Goal: Task Accomplishment & Management: Complete application form

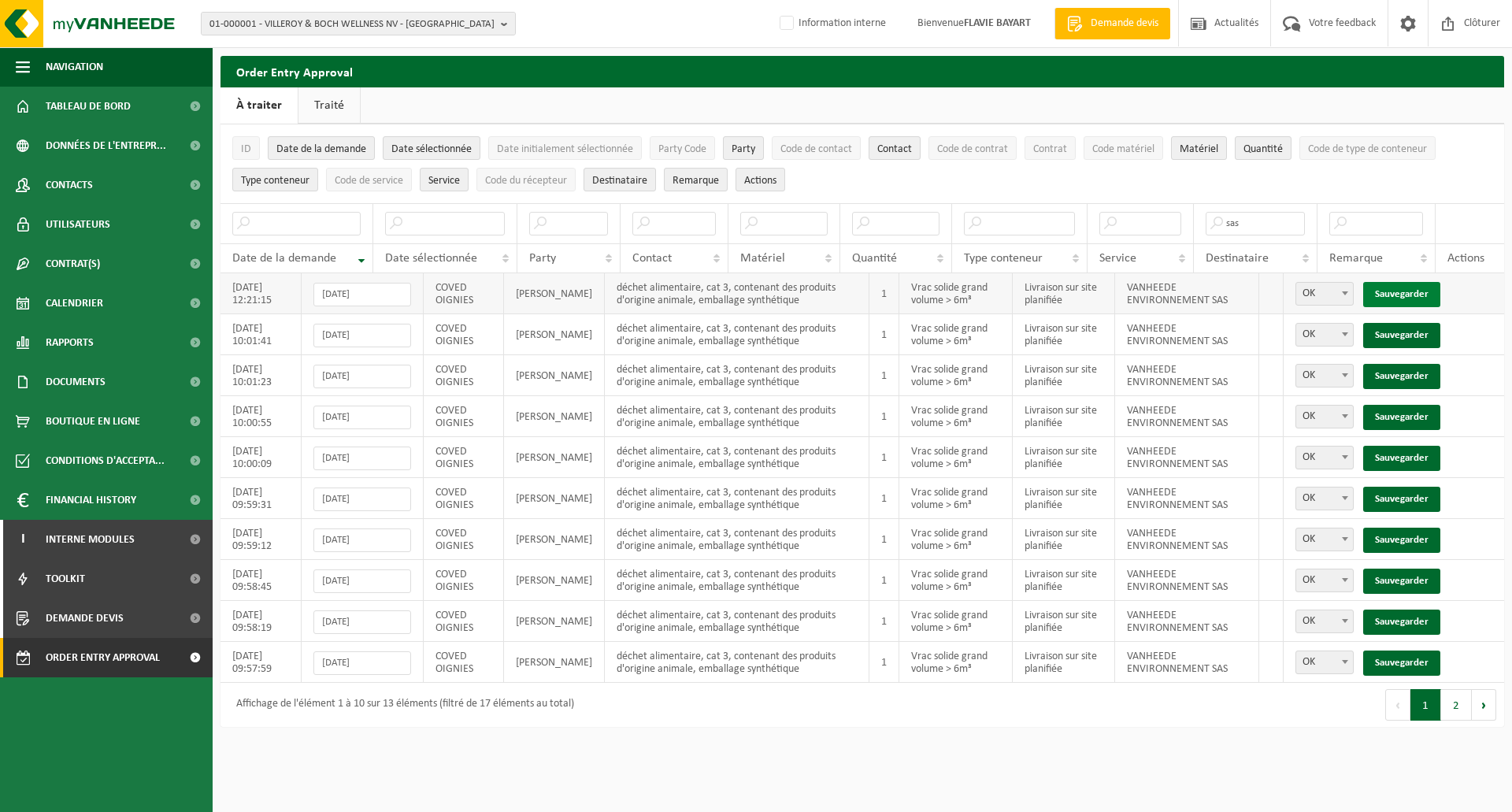
click at [1410, 289] on link "Sauvegarder" at bounding box center [1402, 294] width 77 height 25
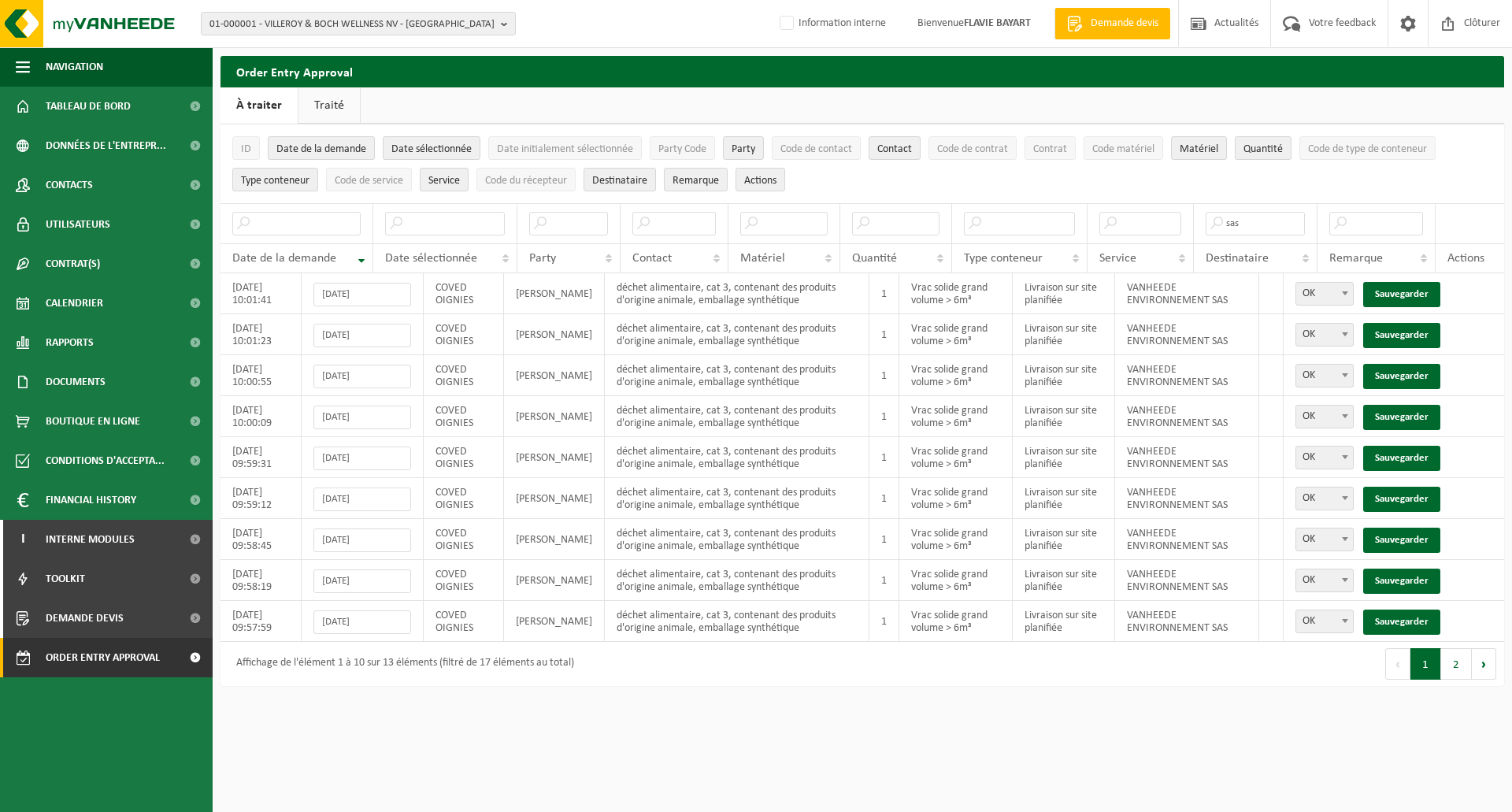
click at [1410, 289] on link "Sauvegarder" at bounding box center [1402, 294] width 77 height 25
click at [1410, 323] on link "Sauvegarder" at bounding box center [1402, 335] width 77 height 25
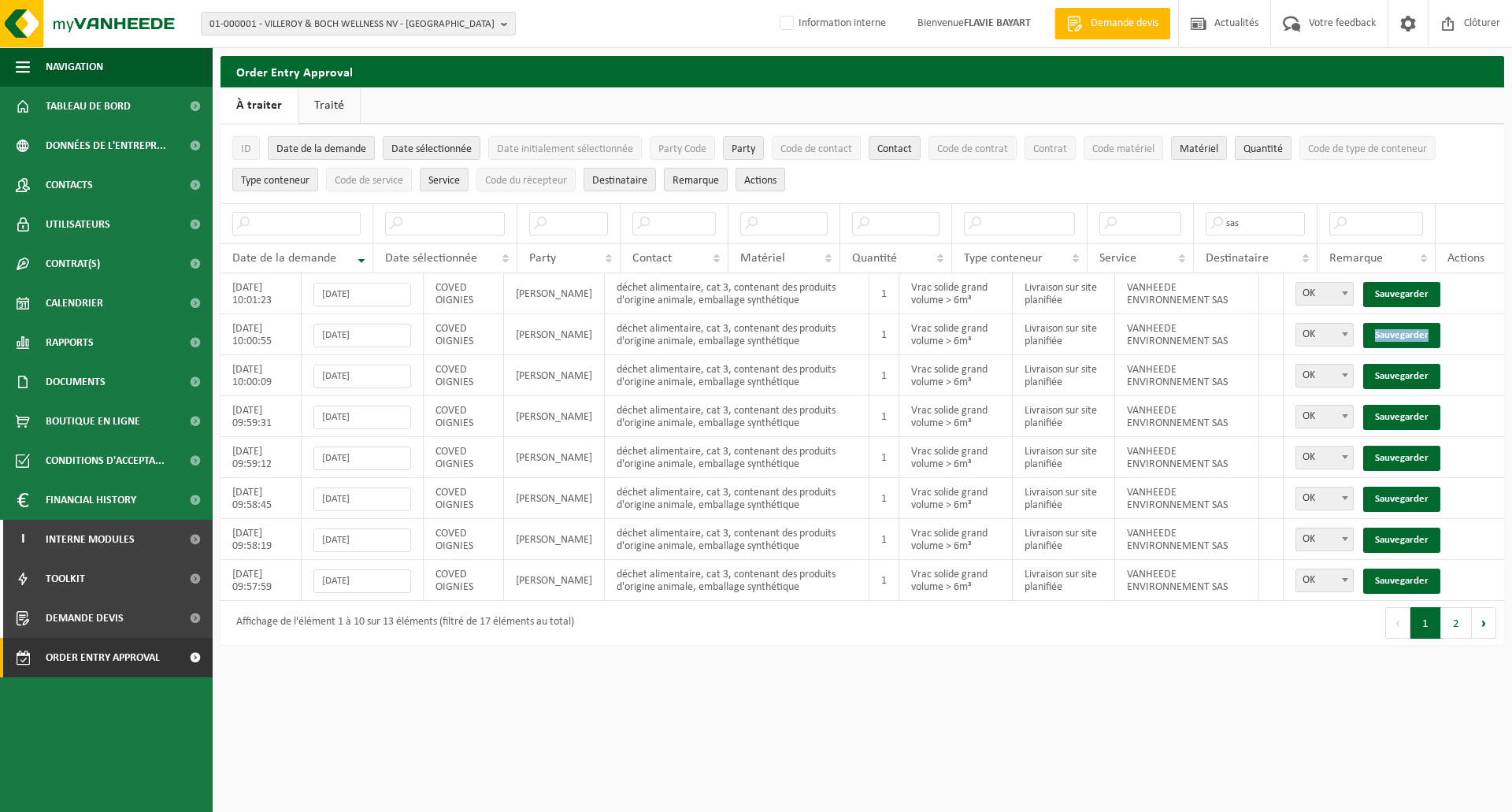
click at [1410, 323] on link "Sauvegarder" at bounding box center [1402, 335] width 77 height 25
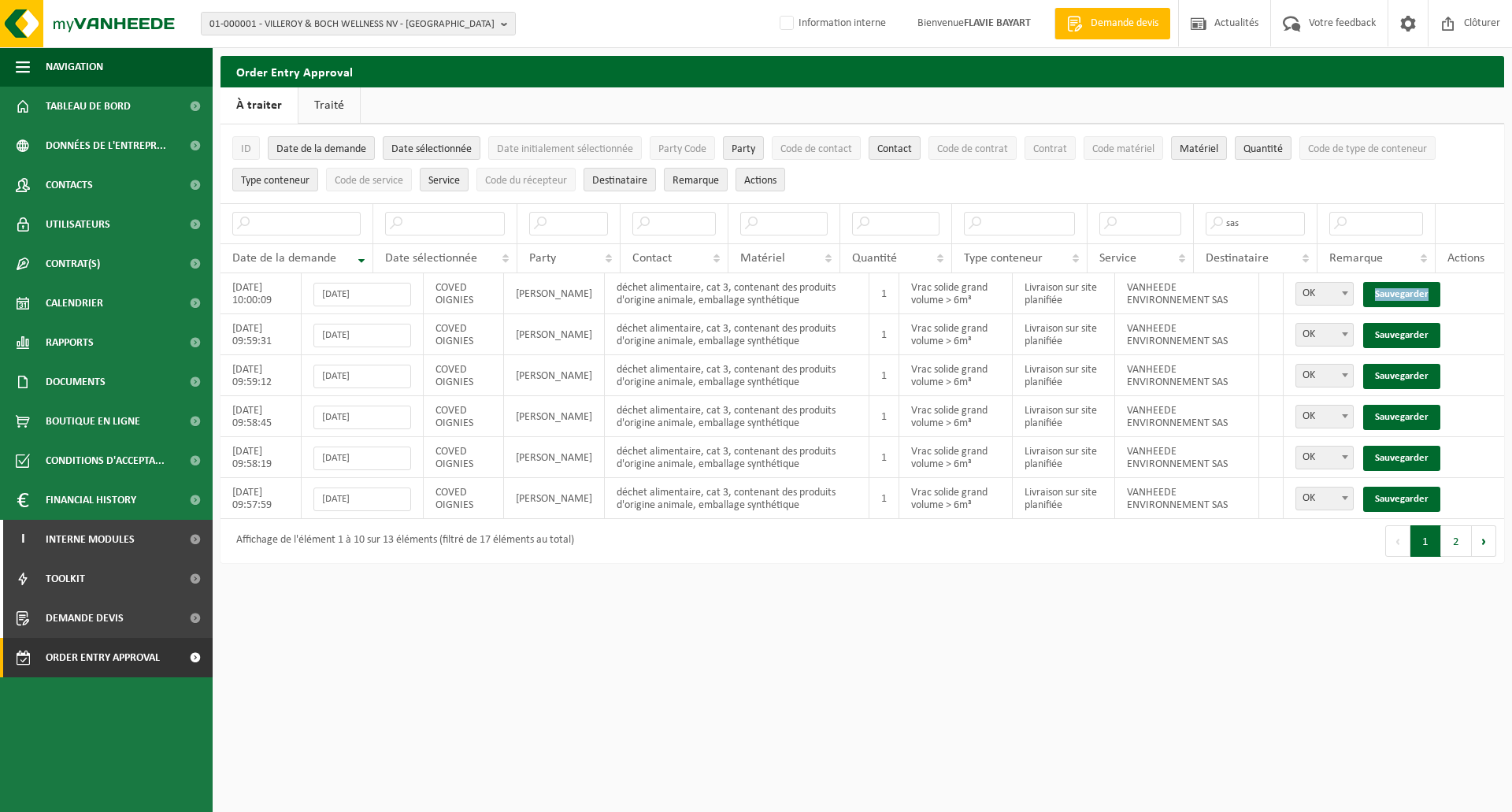
click at [1410, 289] on link "Sauvegarder" at bounding box center [1402, 294] width 77 height 25
click at [1410, 323] on link "Sauvegarder" at bounding box center [1402, 335] width 77 height 25
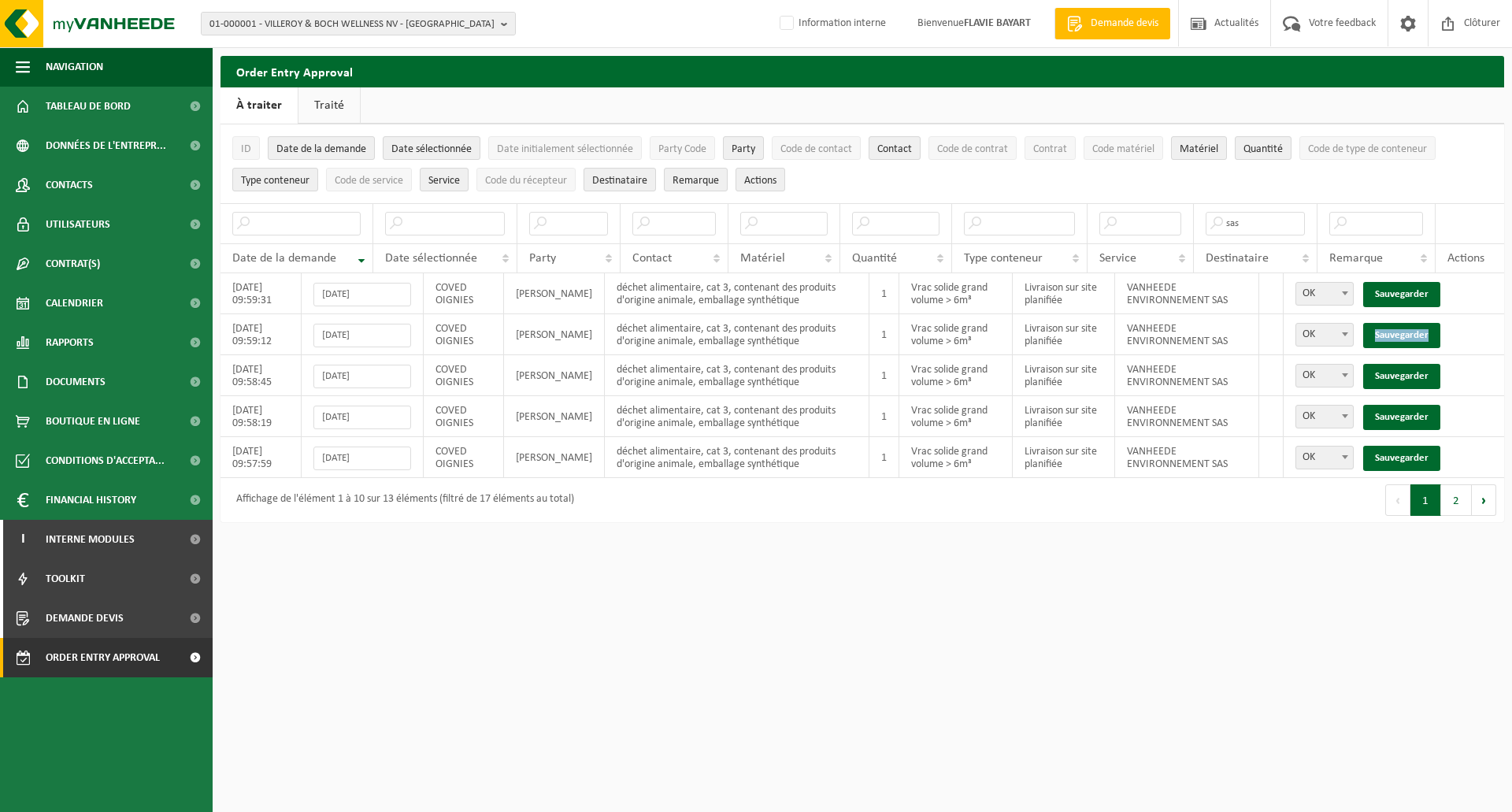
click at [1410, 323] on link "Sauvegarder" at bounding box center [1402, 335] width 77 height 25
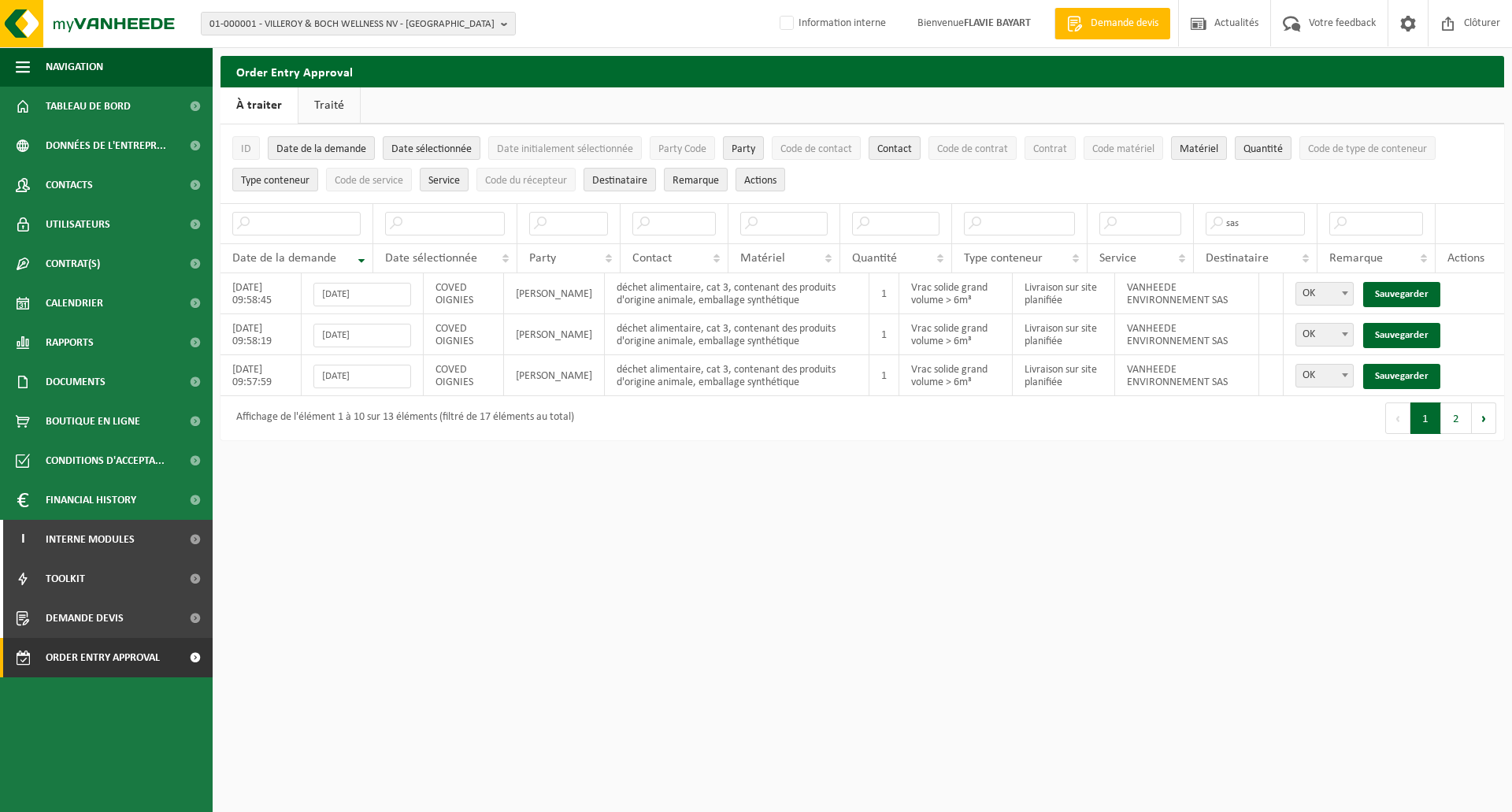
click at [1410, 289] on link "Sauvegarder" at bounding box center [1402, 294] width 77 height 25
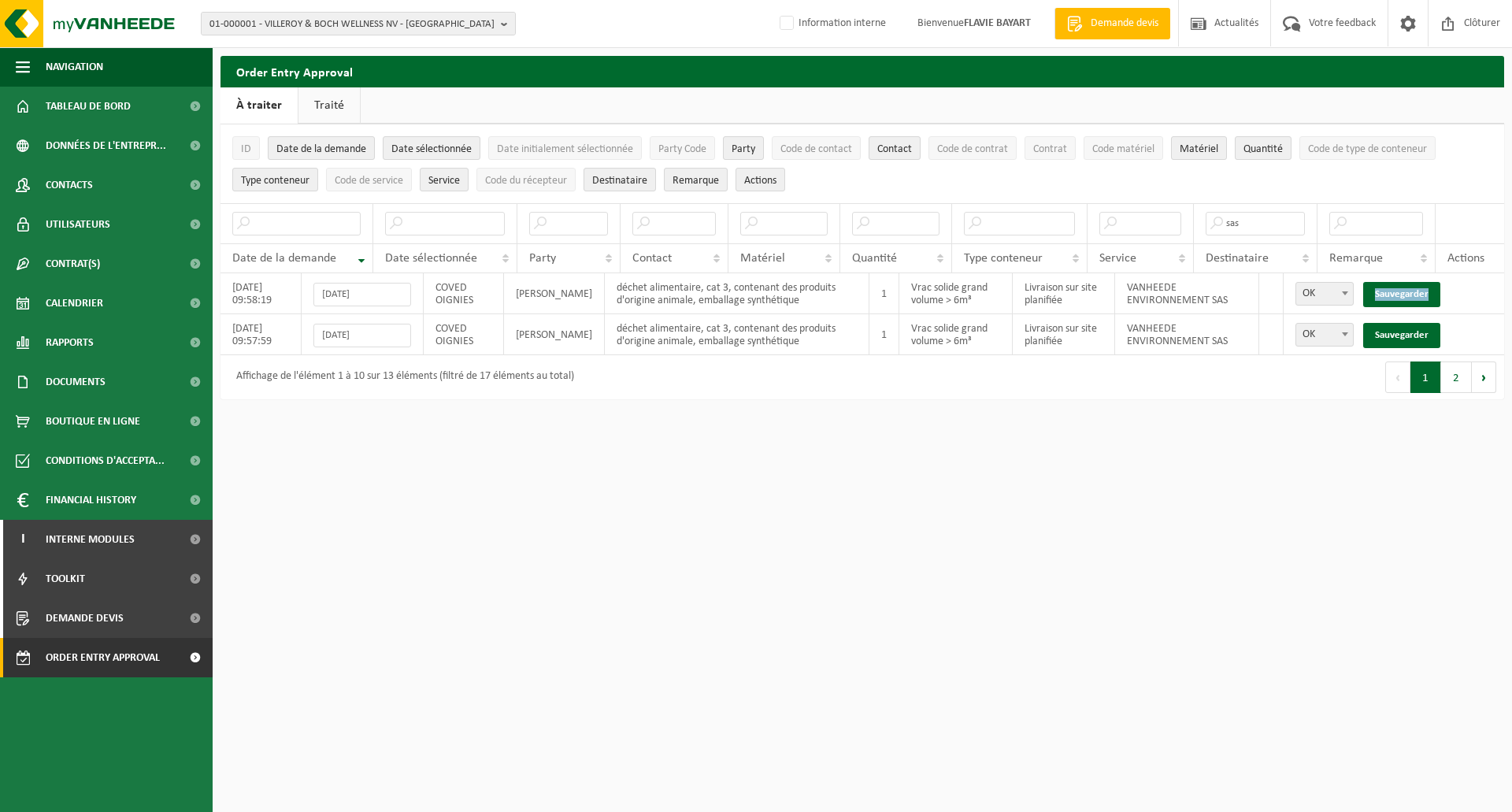
click at [1410, 289] on link "Sauvegarder" at bounding box center [1402, 294] width 77 height 25
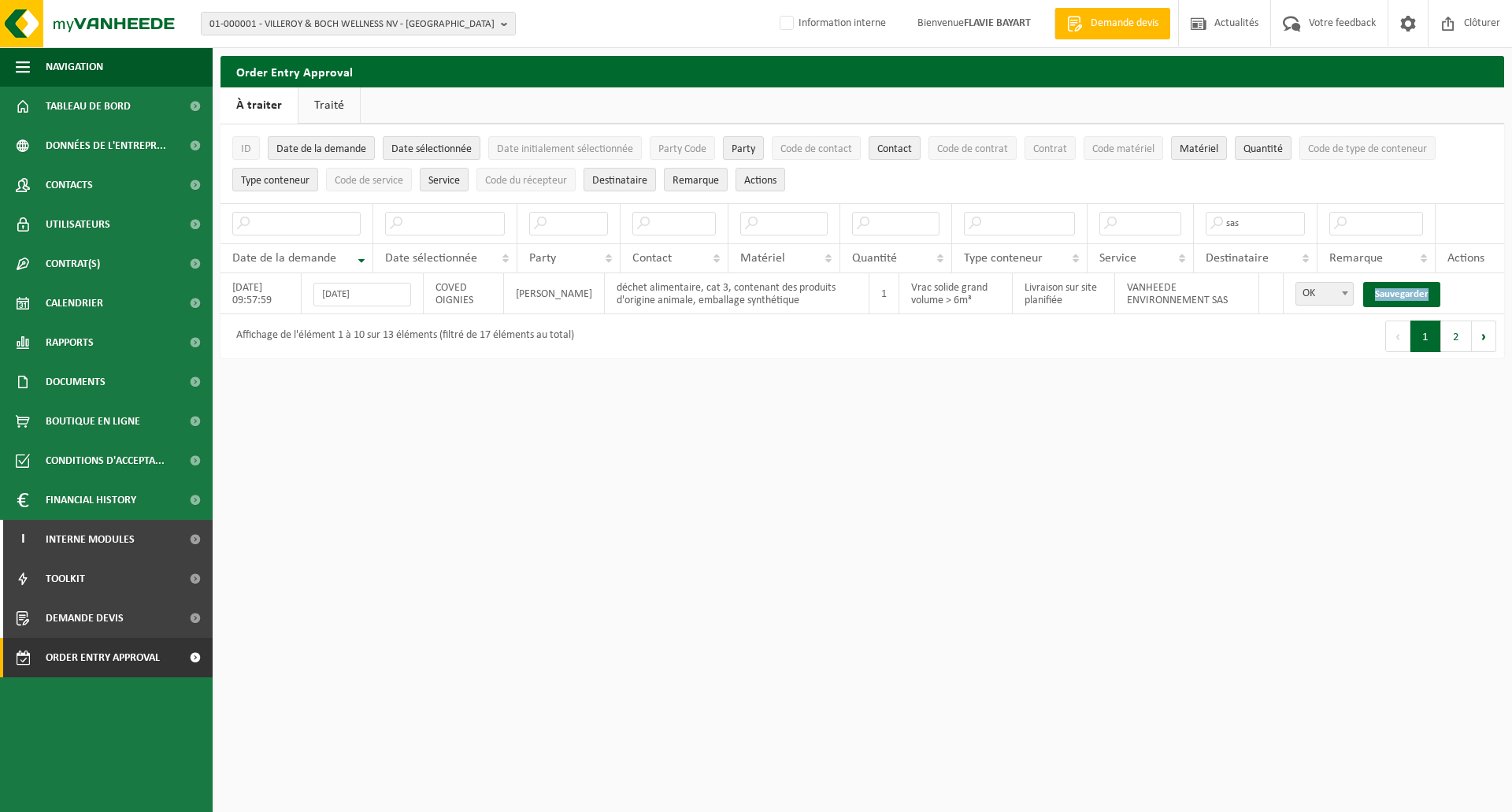
click at [1410, 289] on link "Sauvegarder" at bounding box center [1402, 294] width 77 height 25
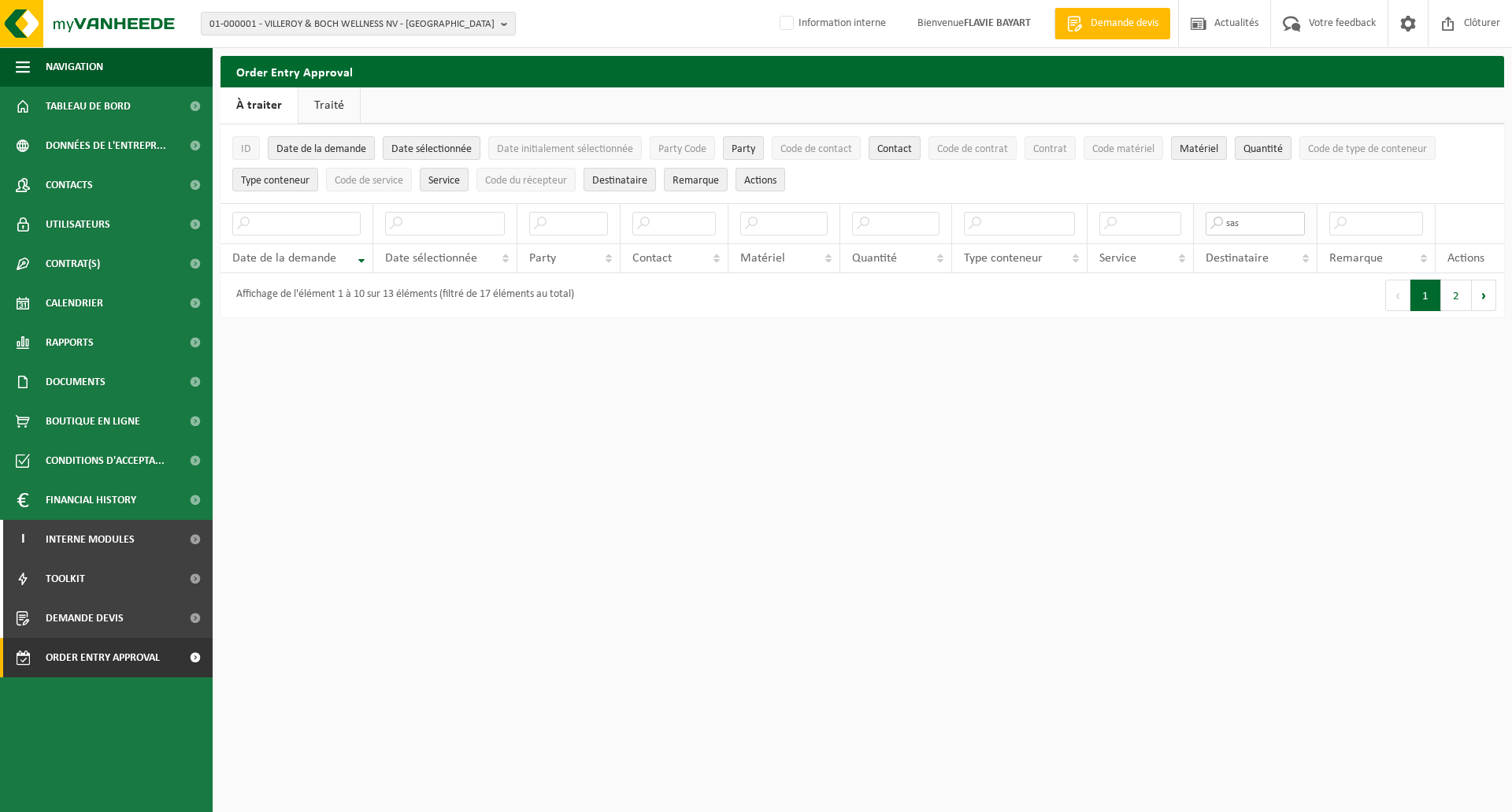
click at [1262, 226] on input "sas" at bounding box center [1256, 223] width 100 height 24
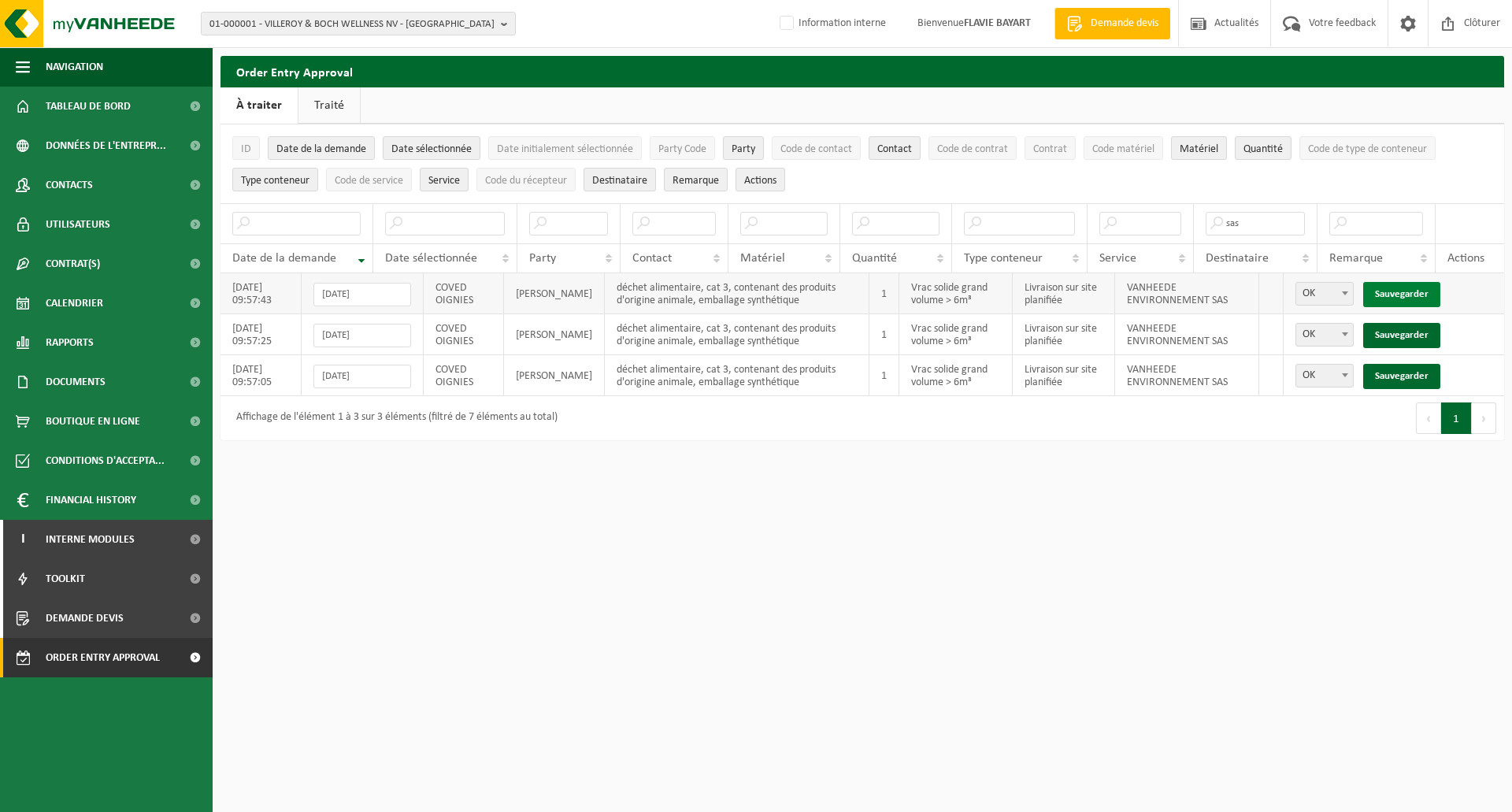
click at [1406, 295] on link "Sauvegarder" at bounding box center [1402, 294] width 77 height 25
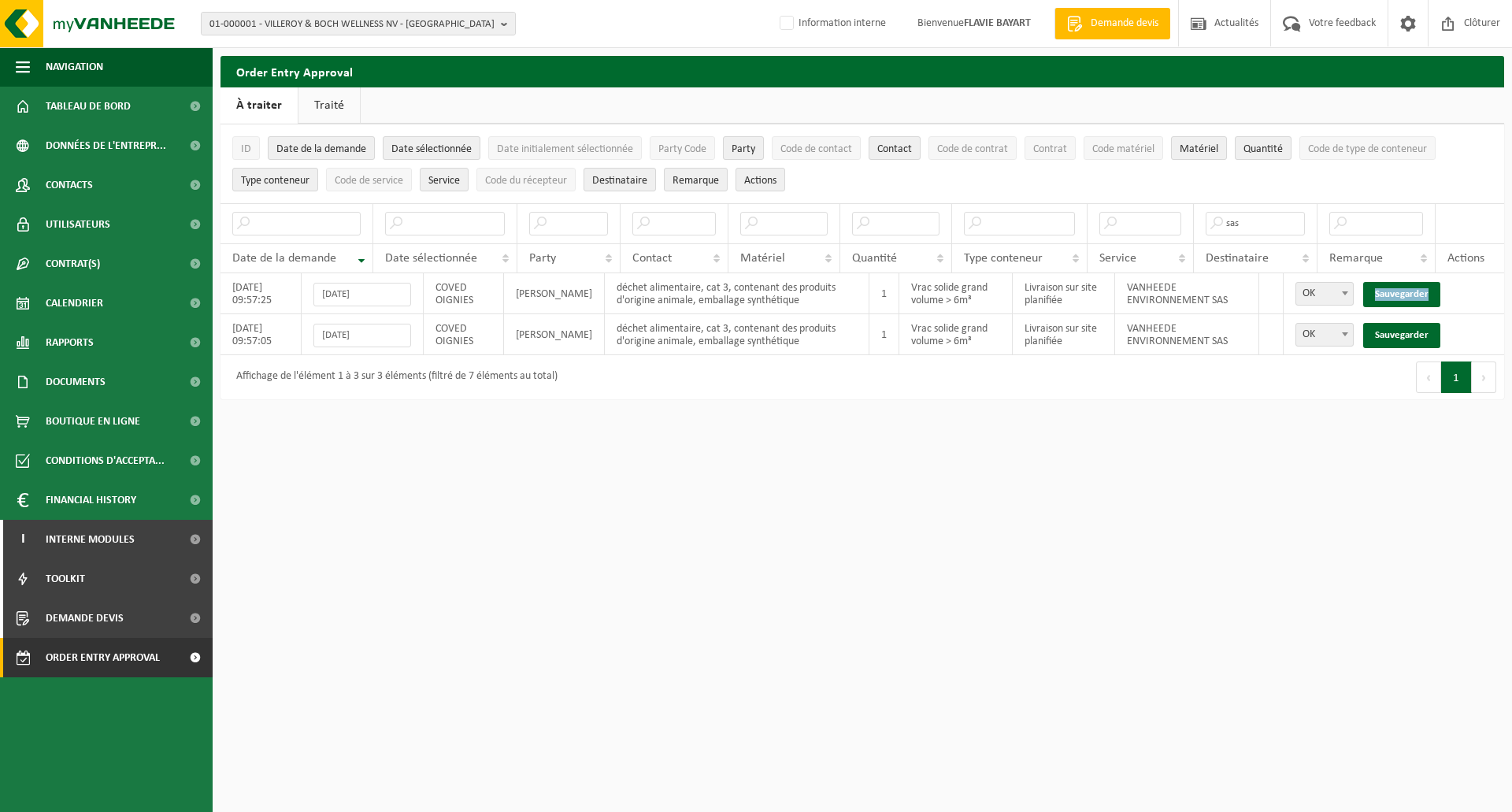
click at [1406, 295] on link "Sauvegarder" at bounding box center [1402, 294] width 77 height 25
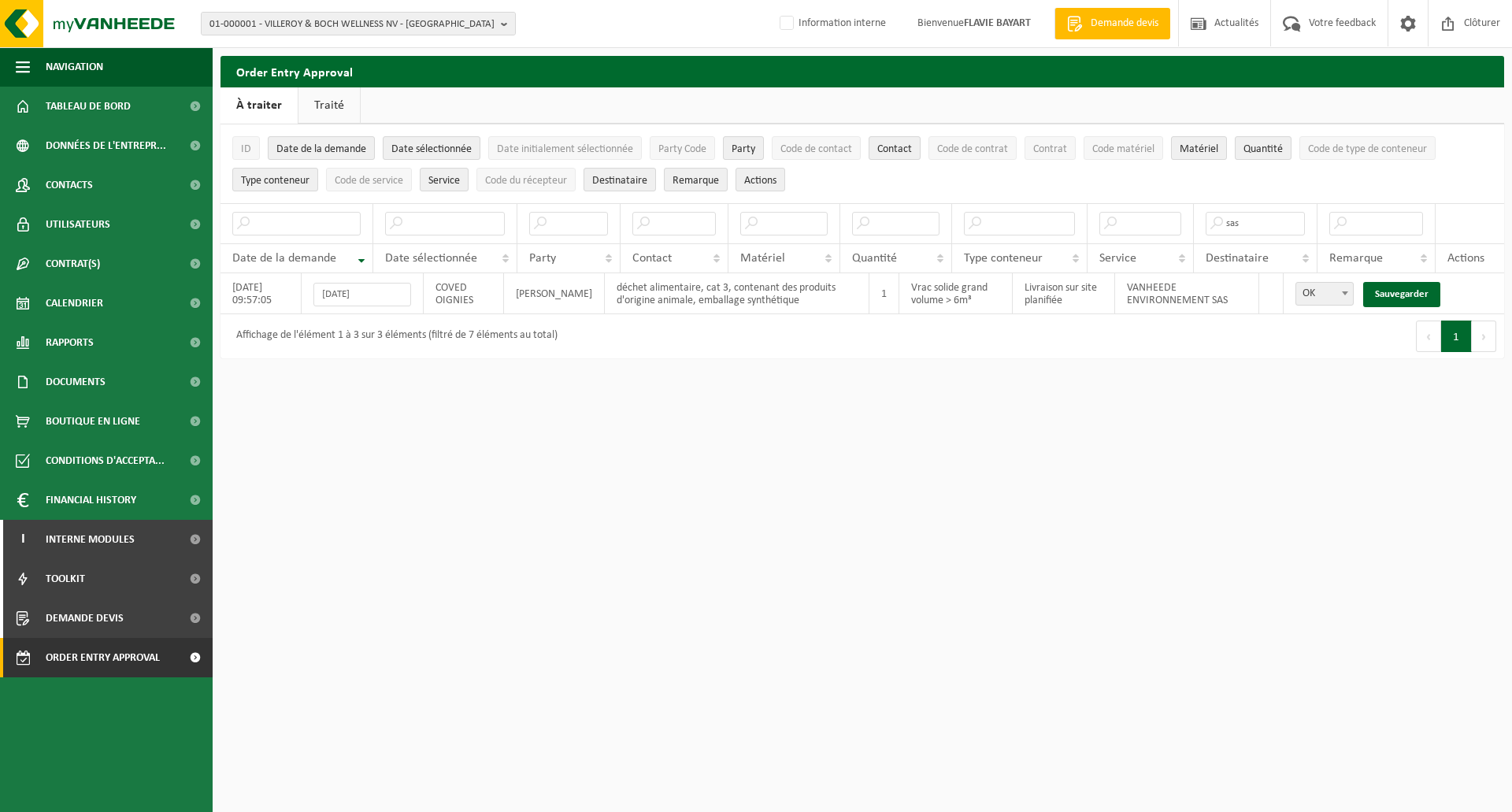
click at [1406, 295] on link "Sauvegarder" at bounding box center [1402, 294] width 77 height 25
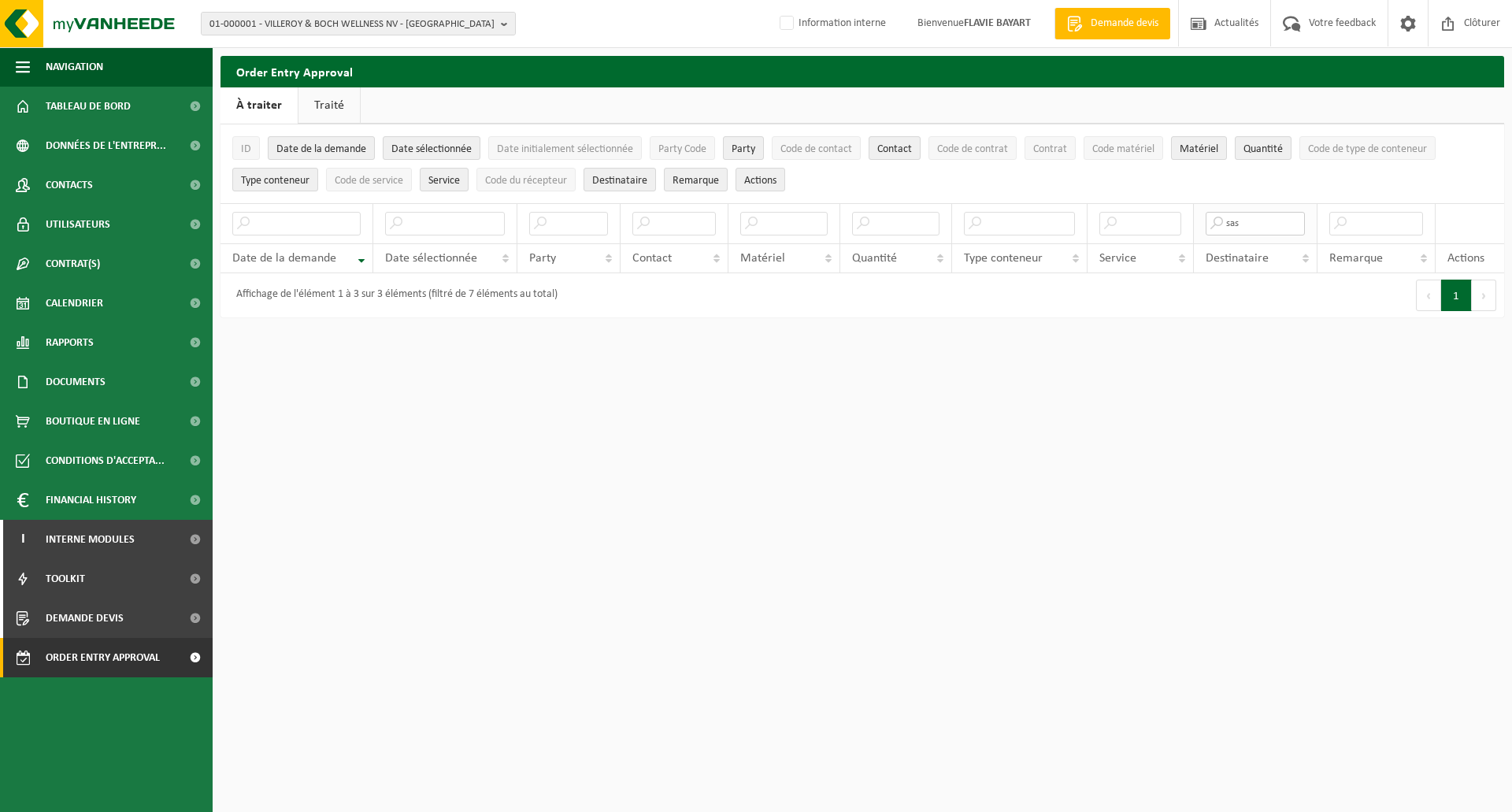
click at [1264, 222] on input "sas" at bounding box center [1256, 223] width 100 height 24
click at [497, 18] on button "01-000001 - VILLEROY & BOCH WELLNESS NV - ROESELARE" at bounding box center [359, 24] width 315 height 24
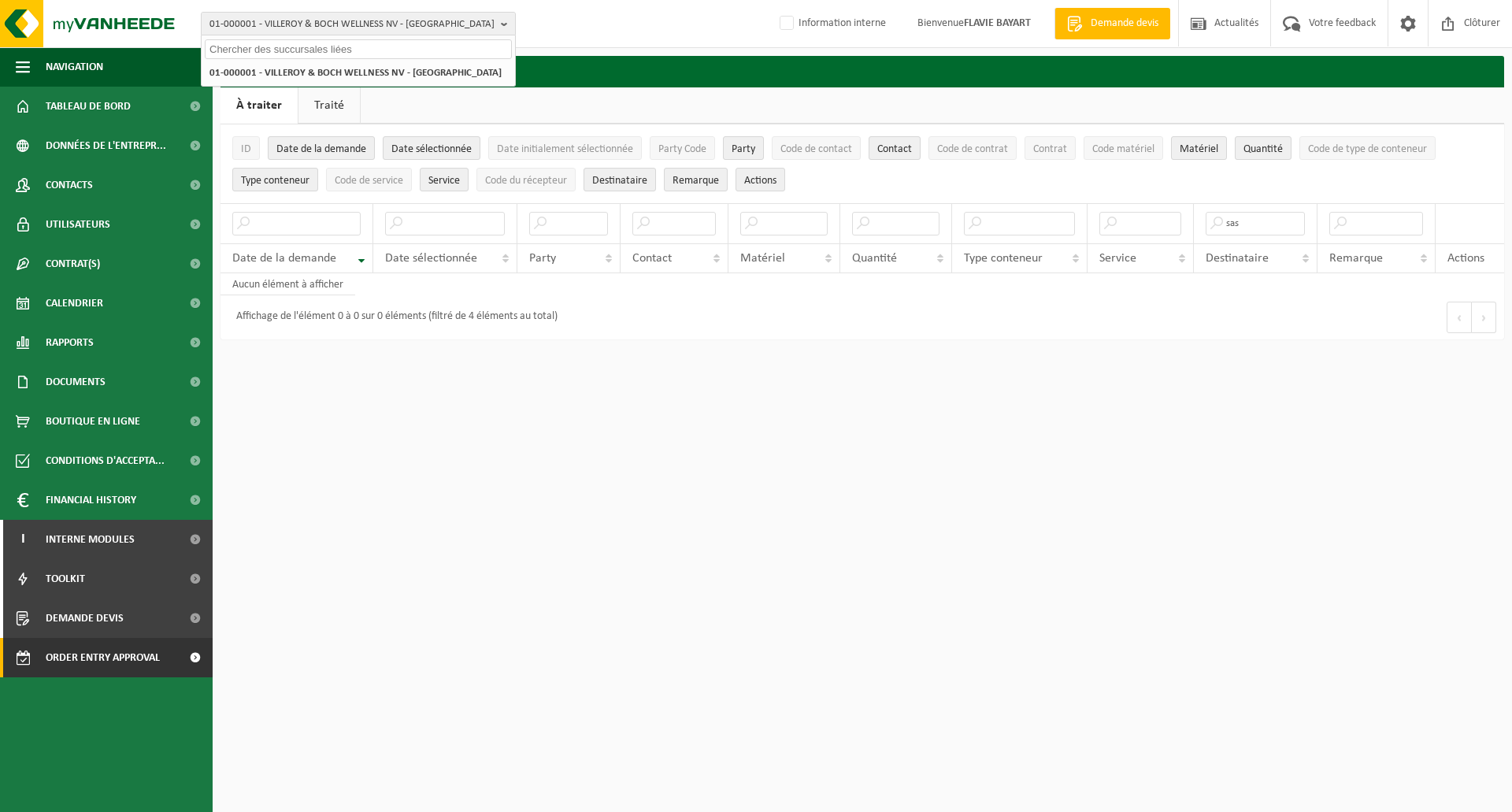
click at [289, 43] on input "text" at bounding box center [358, 49] width 307 height 20
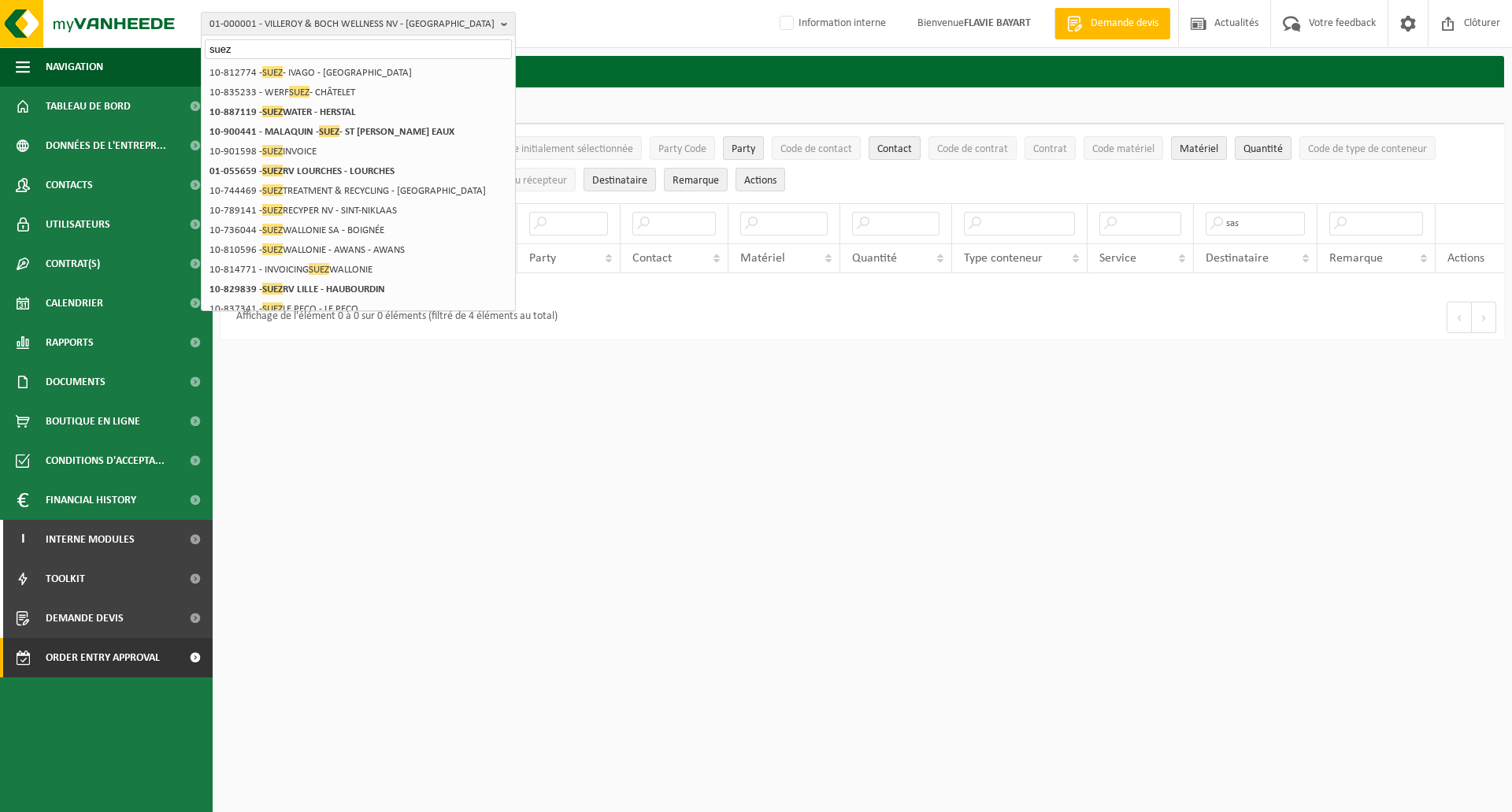
type input "suez"
click at [466, 561] on html "01-000001 - VILLEROY & BOCH WELLNESS NV - ROESELARE suez 01-000001 - VILLEROY &…" at bounding box center [756, 406] width 1512 height 812
click at [469, 555] on html "01-000001 - VILLEROY & BOCH WELLNESS NV - ROESELARE suez 01-000001 - VILLEROY &…" at bounding box center [756, 406] width 1512 height 812
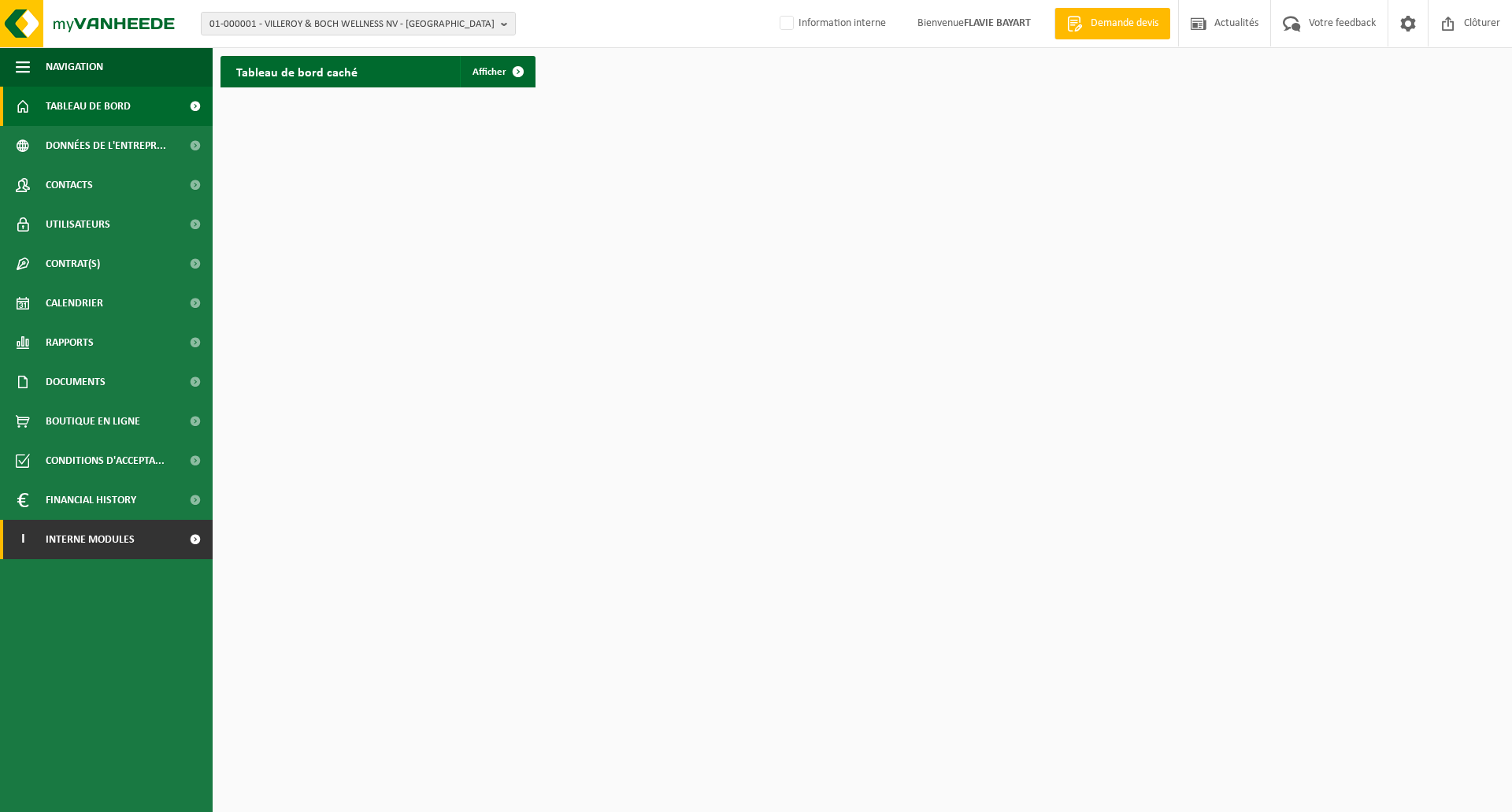
click at [170, 549] on link "I Interne modules" at bounding box center [106, 539] width 213 height 39
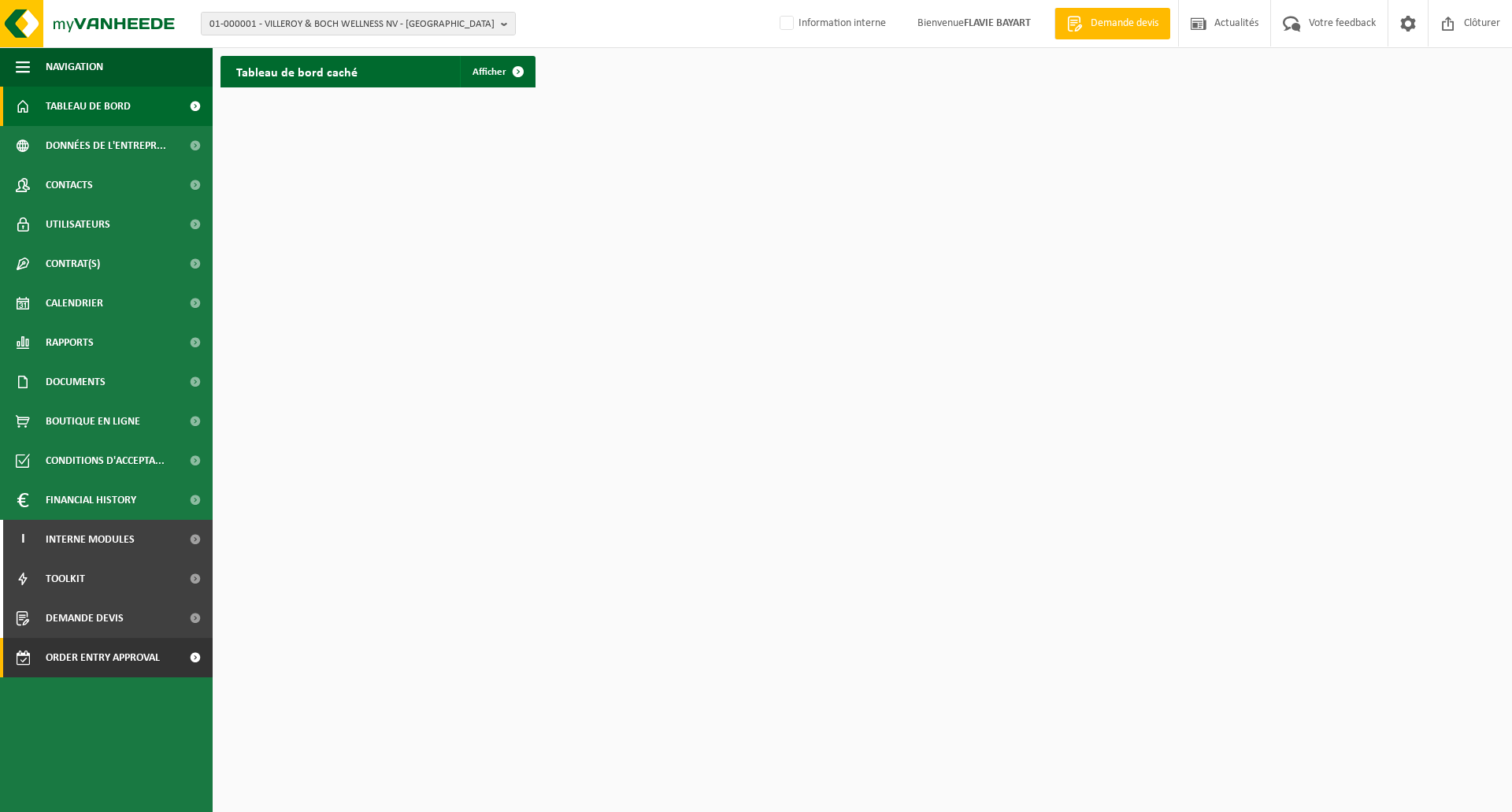
click at [154, 658] on span "Order entry approval" at bounding box center [102, 657] width 115 height 39
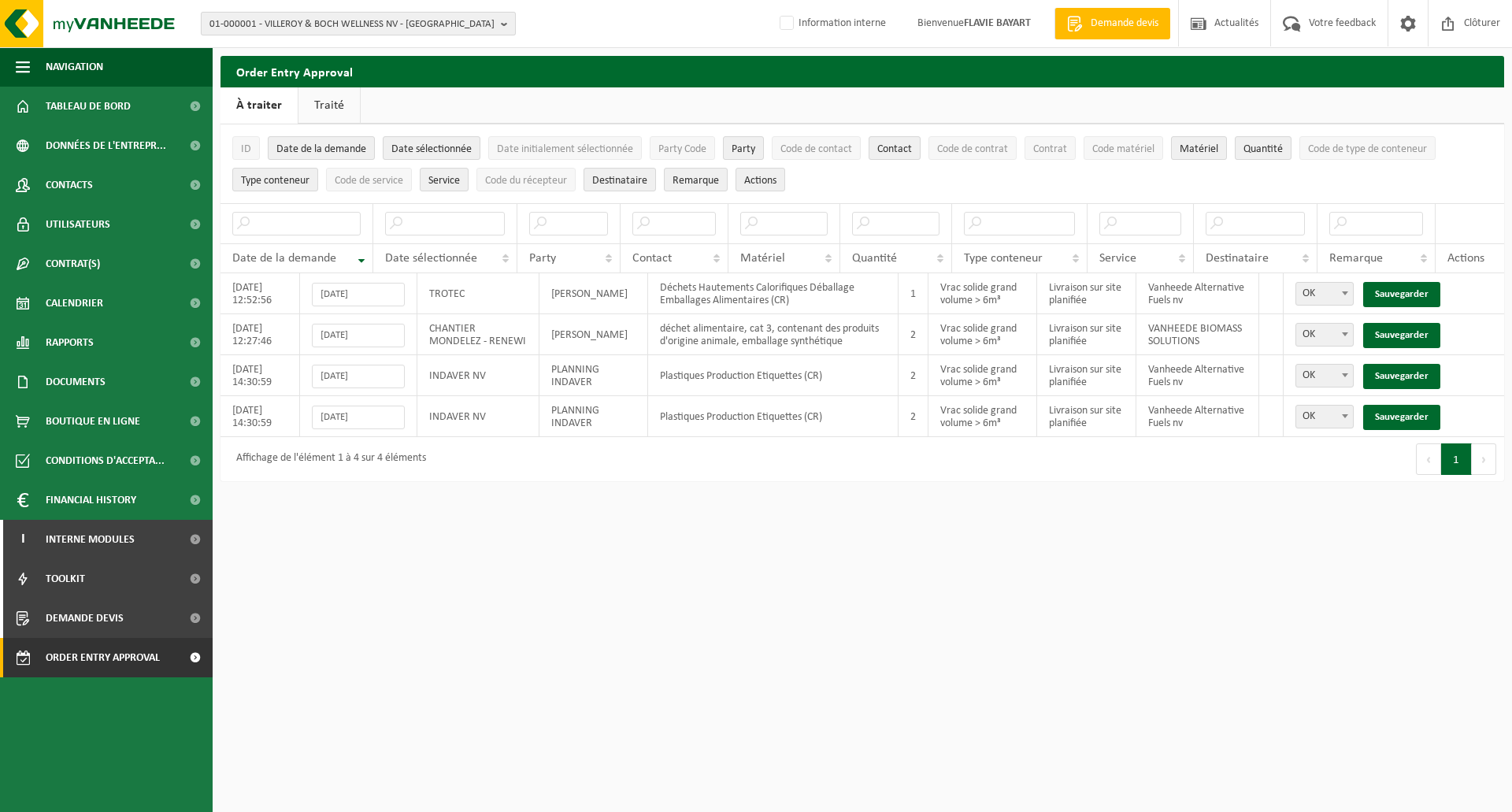
click at [500, 23] on button "01-000001 - VILLEROY & BOCH WELLNESS NV - [GEOGRAPHIC_DATA]" at bounding box center [359, 24] width 315 height 24
click at [331, 45] on input "text" at bounding box center [358, 49] width 307 height 20
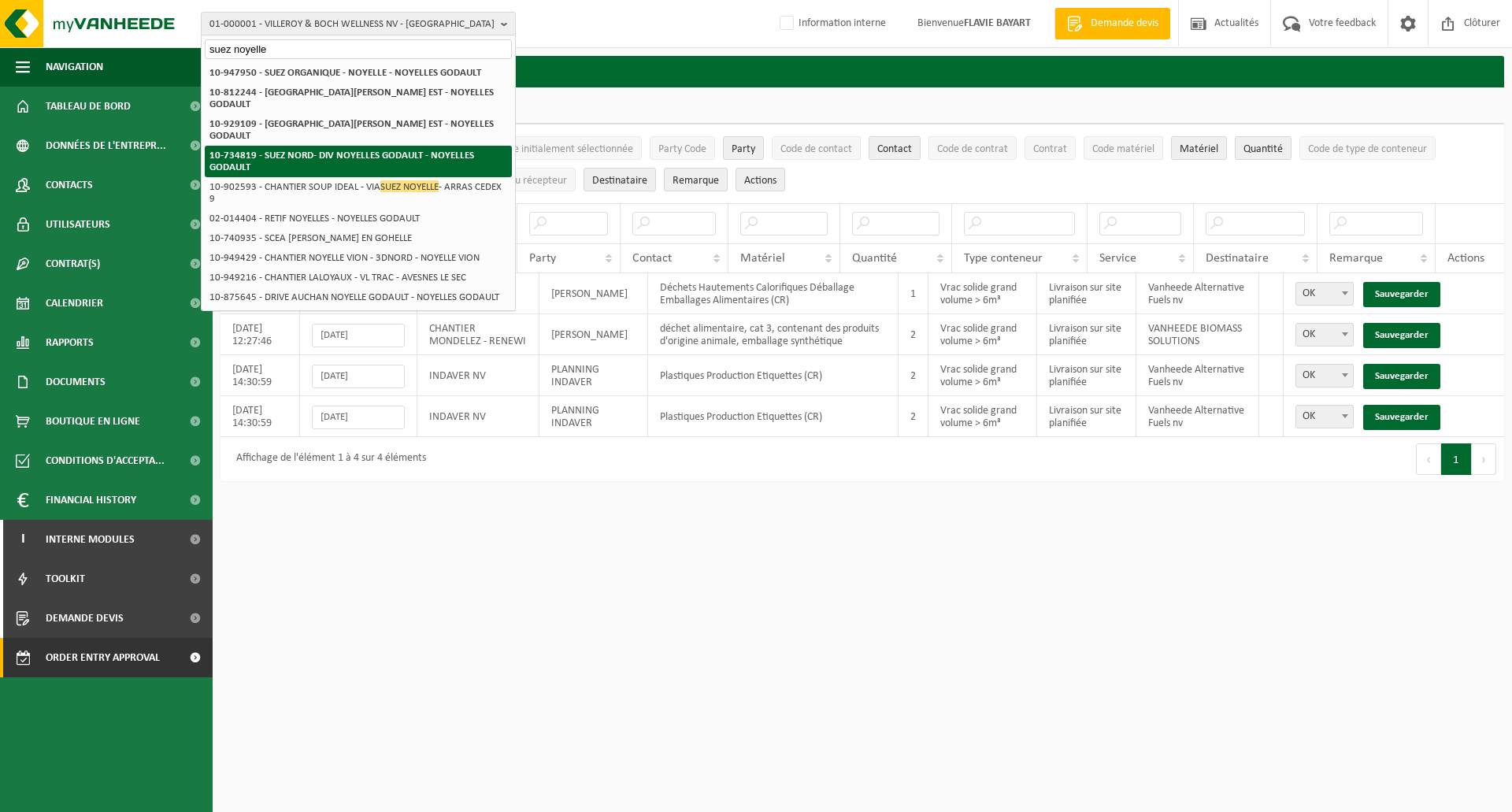
type input "suez noyelle"
click at [337, 150] on strong "10-734819 - SUEZ NORD- DIV NOYELLES GODAULT - NOYELLES GODAULT" at bounding box center [341, 161] width 264 height 22
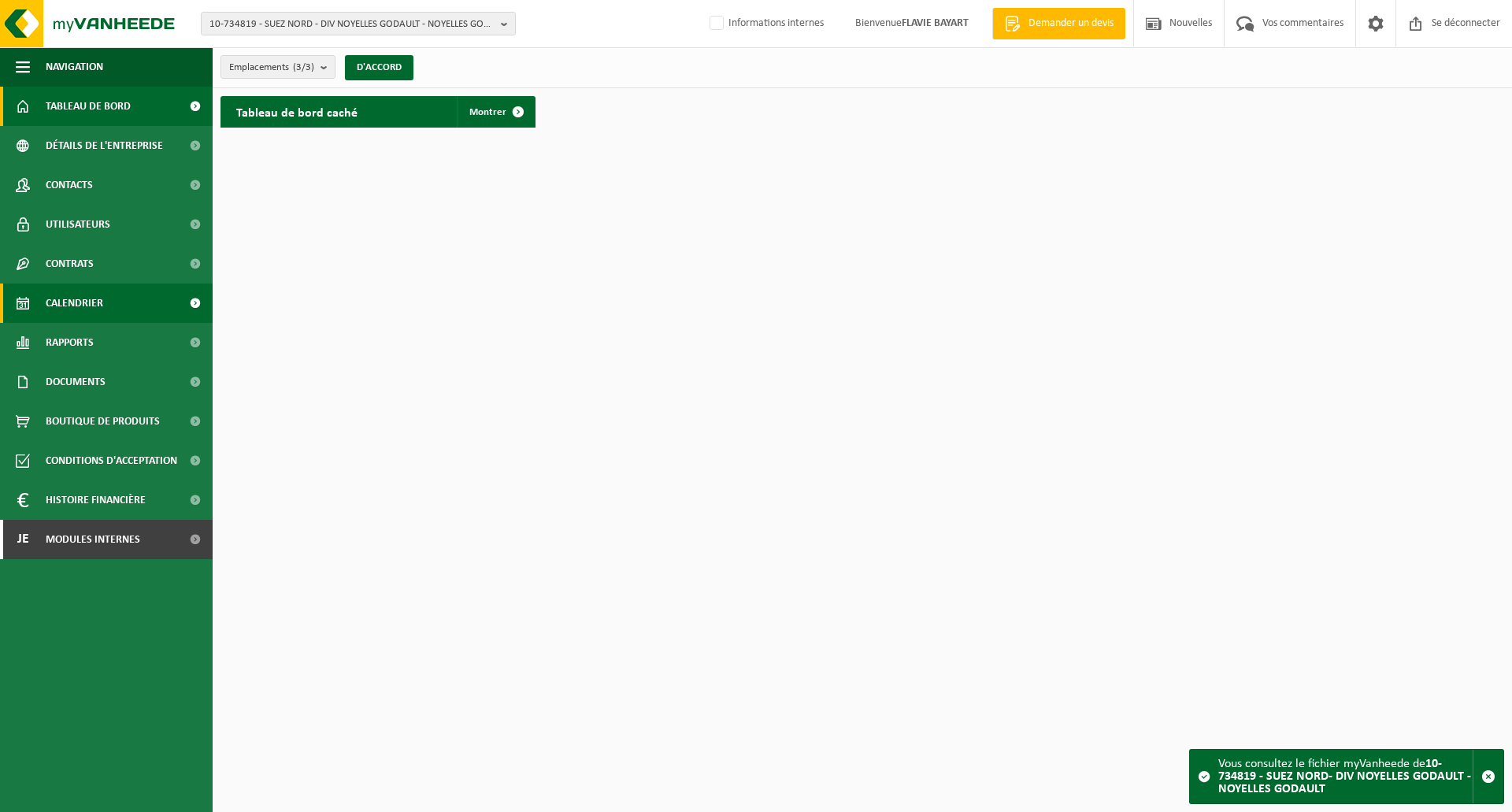
click at [162, 304] on link "Calendrier" at bounding box center [106, 303] width 213 height 39
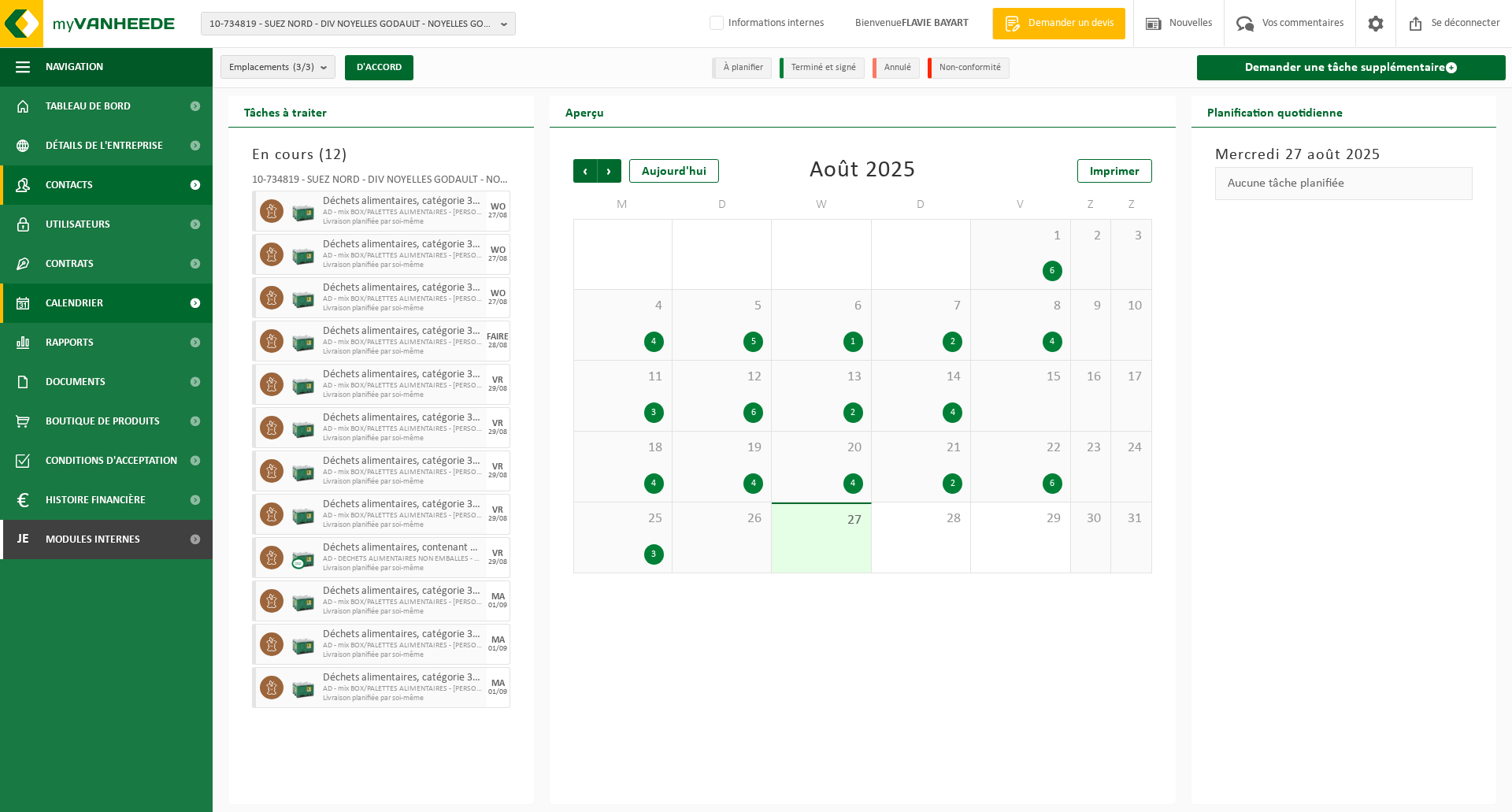
click at [165, 178] on link "Contacts" at bounding box center [106, 185] width 213 height 39
